Goal: Information Seeking & Learning: Learn about a topic

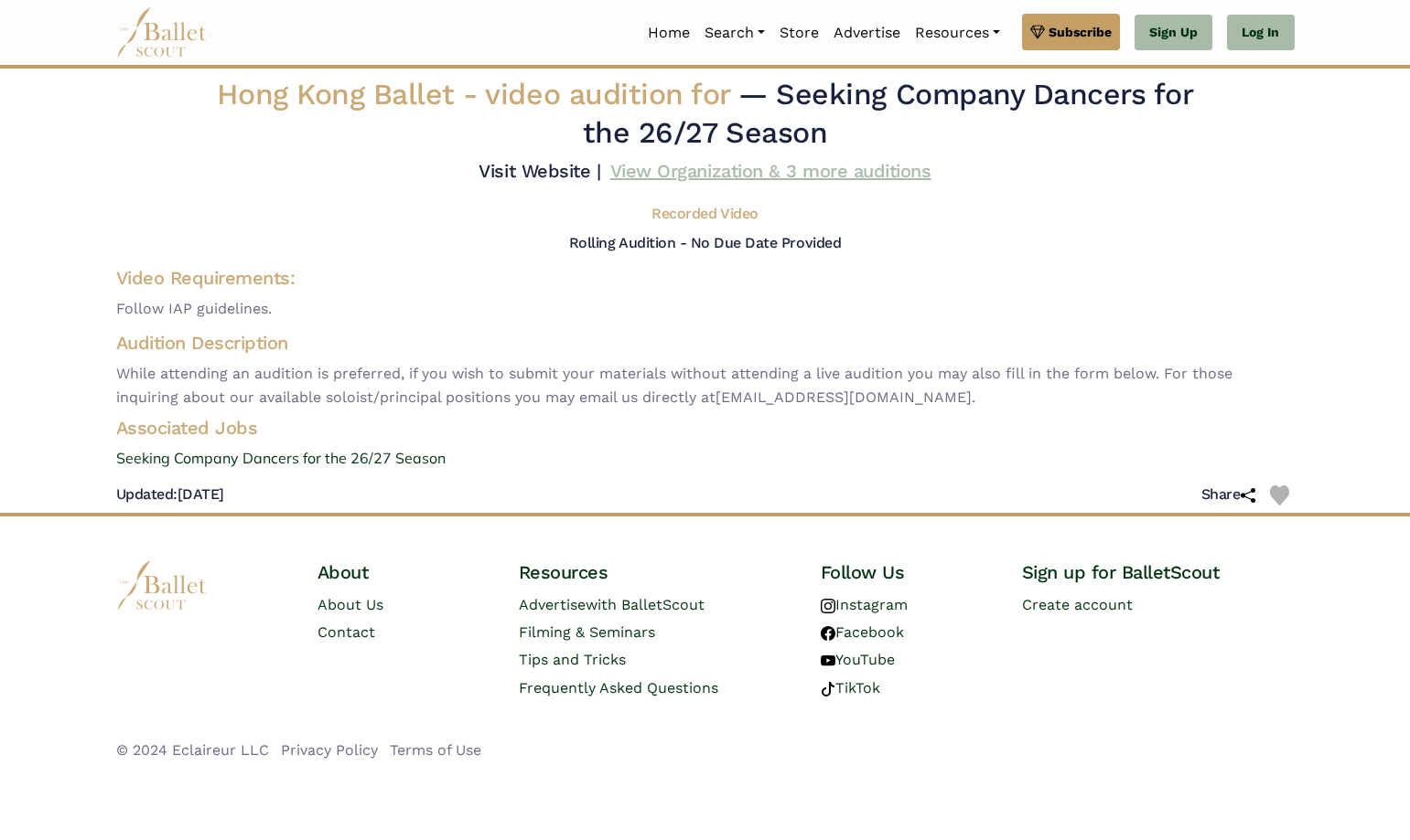
click at [665, 168] on link "View Organization & 3 more auditions" at bounding box center [771, 171] width 321 height 22
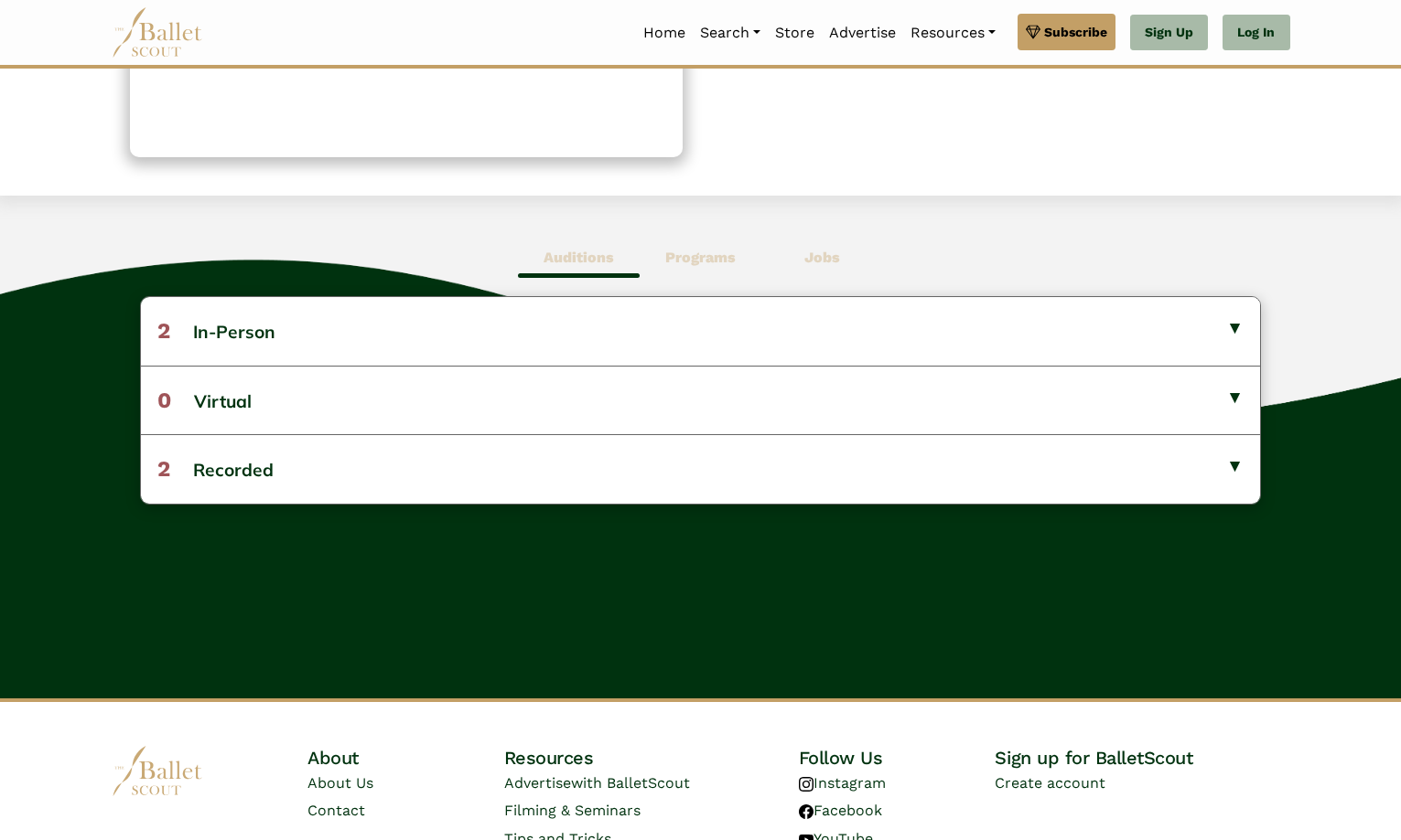
scroll to position [366, 0]
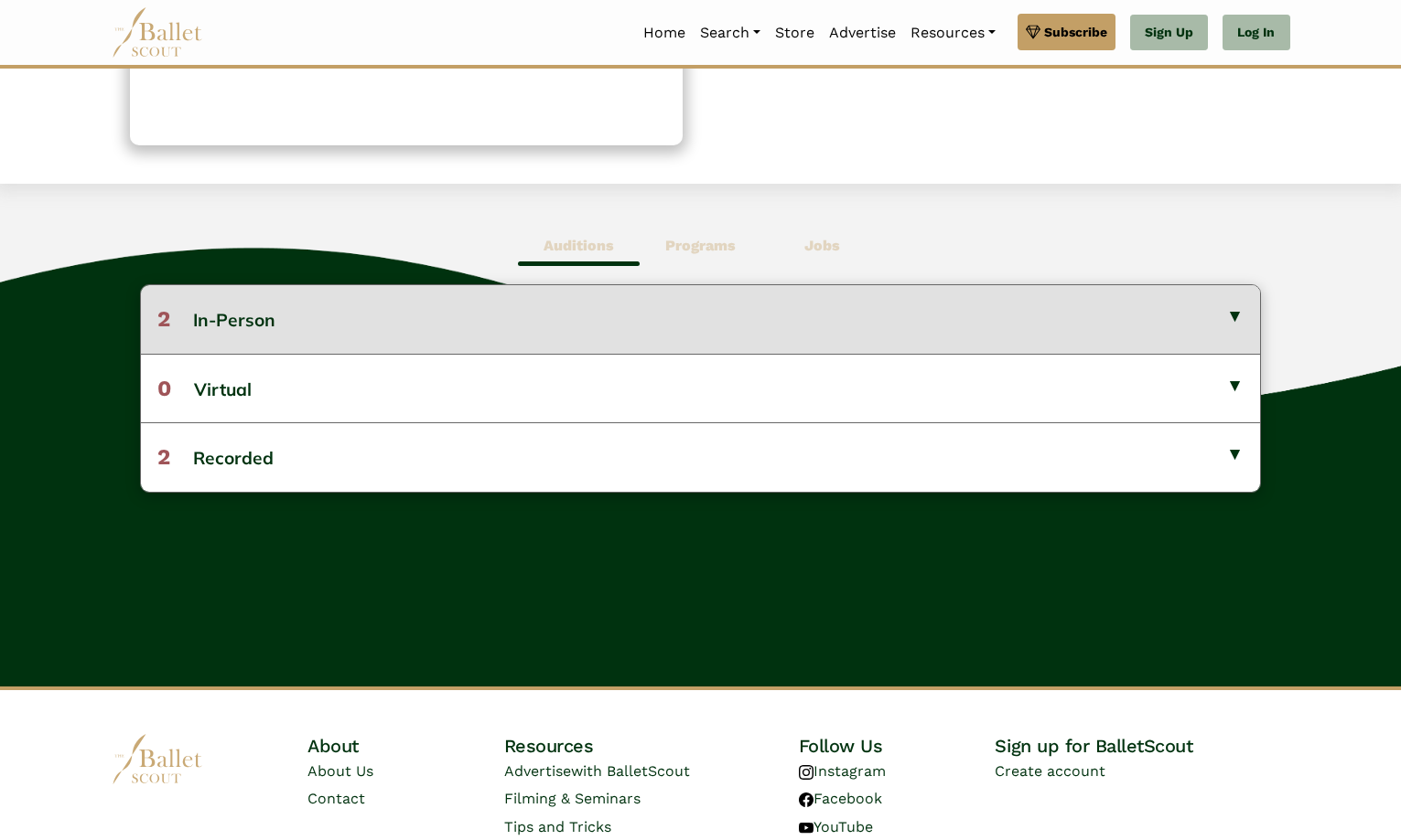
click at [1231, 306] on button "2 In-Person" at bounding box center [700, 319] width 1119 height 68
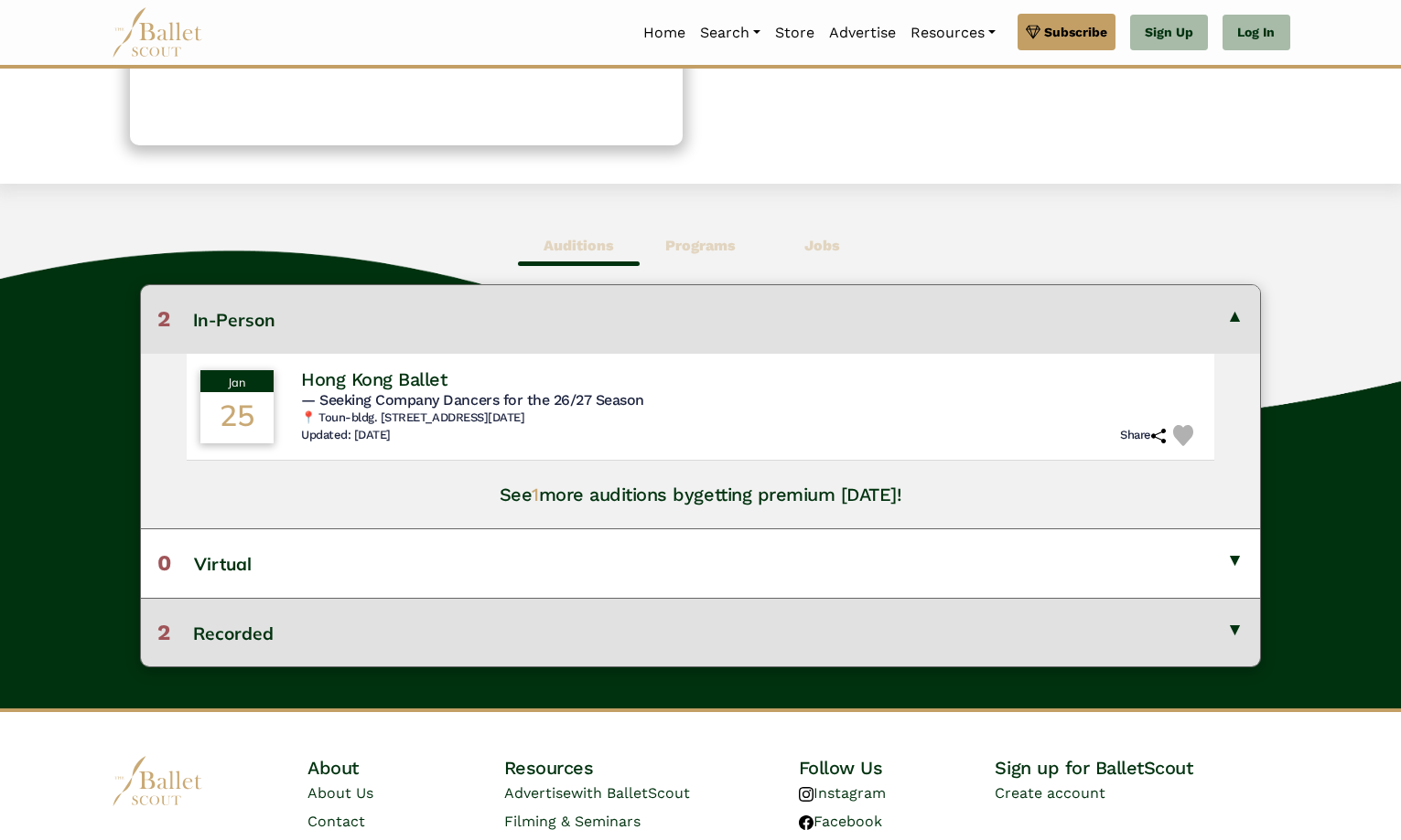
click at [1238, 647] on button "2 Recorded" at bounding box center [700, 633] width 1119 height 69
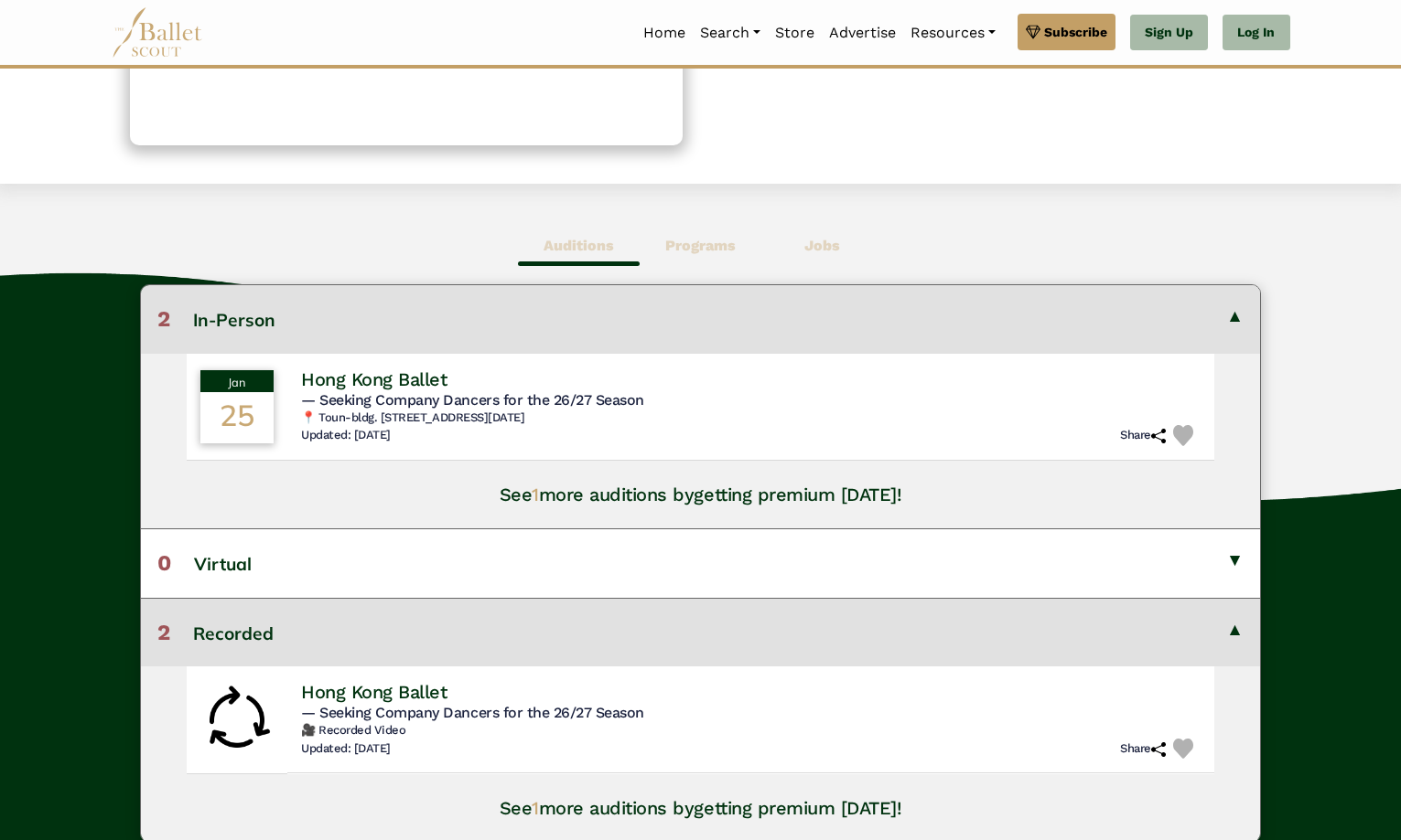
scroll to position [0, 0]
